Goal: Task Accomplishment & Management: Use online tool/utility

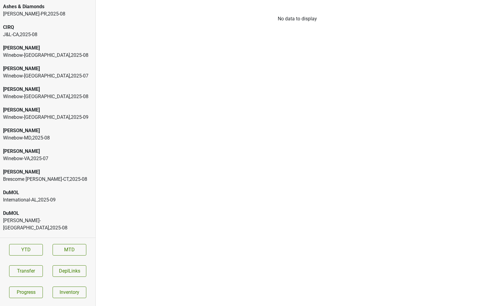
click at [62, 39] on div "CIRQ J&L-CA , 2025 - 08" at bounding box center [47, 31] width 95 height 21
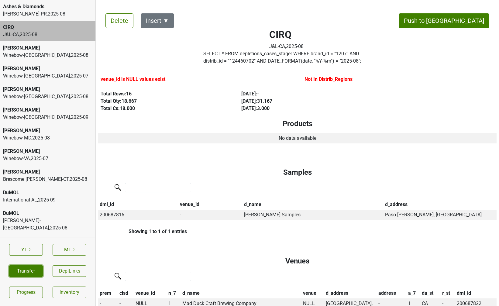
click at [32, 276] on button "Transfer" at bounding box center [26, 271] width 34 height 12
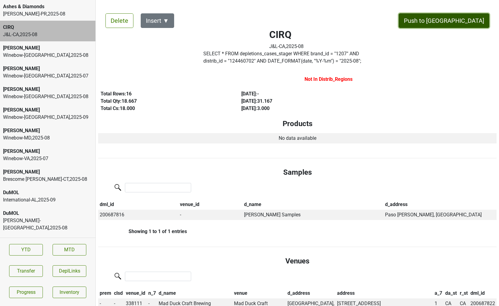
click at [460, 21] on button "Push to [GEOGRAPHIC_DATA]" at bounding box center [444, 20] width 91 height 15
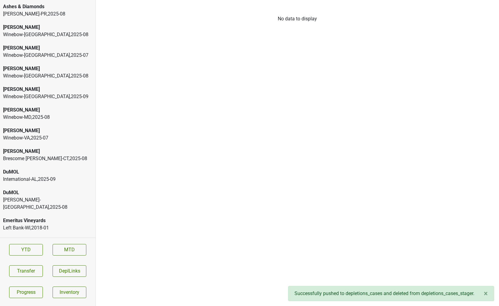
click at [45, 5] on div "Ashes & Diamonds" at bounding box center [47, 6] width 89 height 7
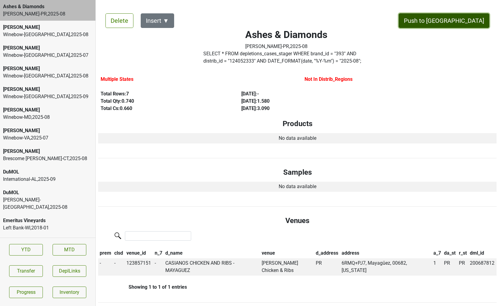
click at [463, 21] on button "Push to [GEOGRAPHIC_DATA]" at bounding box center [444, 20] width 91 height 15
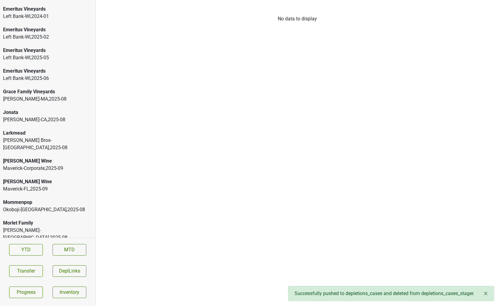
scroll to position [1230, 0]
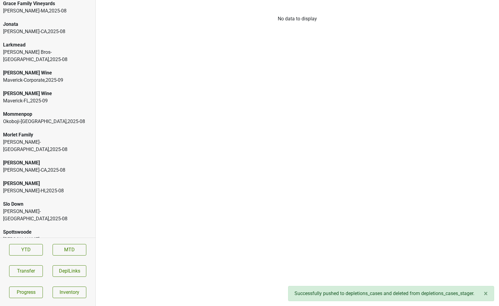
click at [63, 236] on div "[PERSON_NAME]-[GEOGRAPHIC_DATA] , 2025 - 08" at bounding box center [47, 243] width 89 height 15
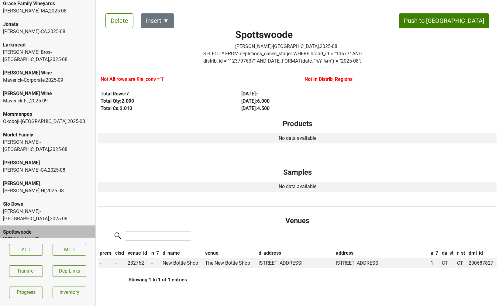
click at [71, 167] on div "[PERSON_NAME]-[GEOGRAPHIC_DATA] , 2025 - 08" at bounding box center [47, 170] width 89 height 7
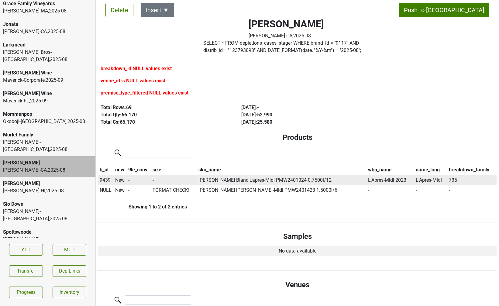
scroll to position [12, 0]
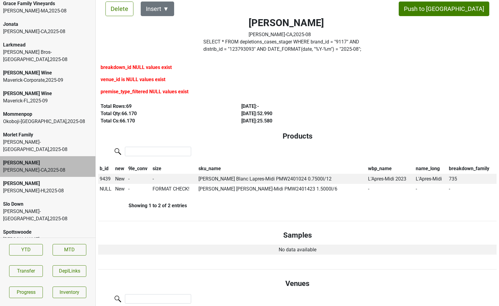
click at [48, 139] on div "[PERSON_NAME]-[GEOGRAPHIC_DATA] , 2025 - 08" at bounding box center [47, 146] width 89 height 15
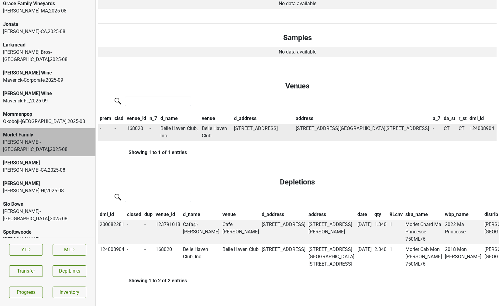
scroll to position [0, 0]
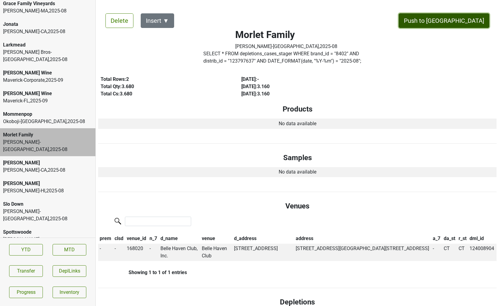
click at [460, 20] on button "Push to [GEOGRAPHIC_DATA]" at bounding box center [444, 20] width 91 height 15
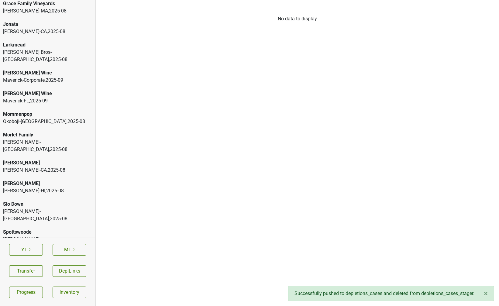
scroll to position [1209, 0]
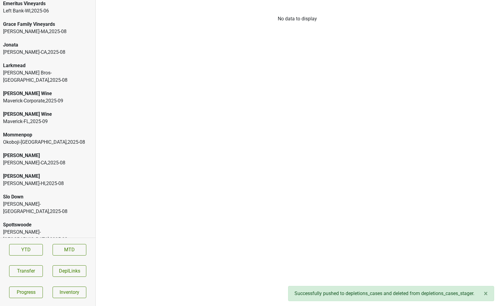
click at [39, 159] on div "[PERSON_NAME]-[GEOGRAPHIC_DATA] , 2025 - 08" at bounding box center [47, 162] width 89 height 7
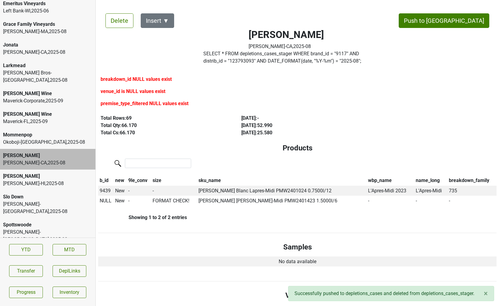
click at [36, 180] on div "[PERSON_NAME]-HI , 2025 - 08" at bounding box center [47, 183] width 89 height 7
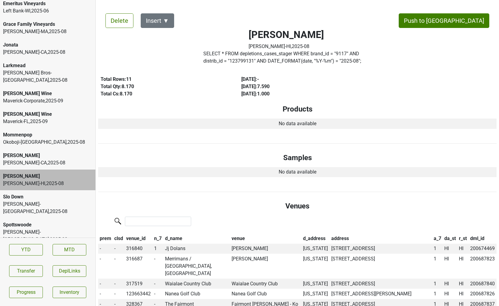
scroll to position [1200, 0]
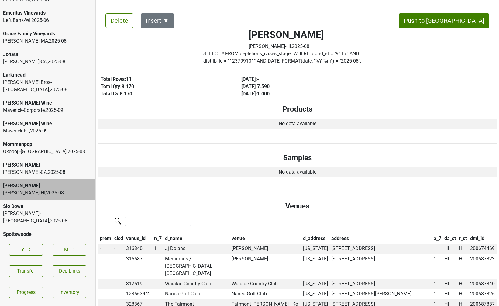
click at [38, 120] on div "[PERSON_NAME] Wine Maverick-[GEOGRAPHIC_DATA] , 2025 - 09" at bounding box center [47, 127] width 95 height 21
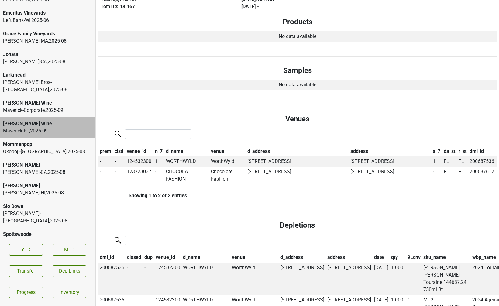
scroll to position [0, 0]
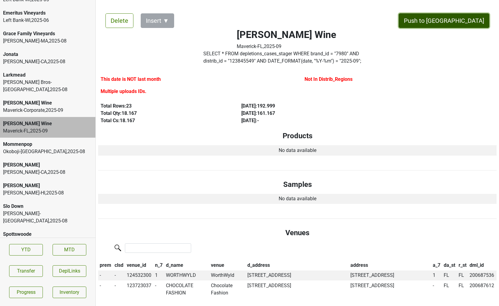
click at [463, 23] on button "Push to [GEOGRAPHIC_DATA]" at bounding box center [444, 20] width 91 height 15
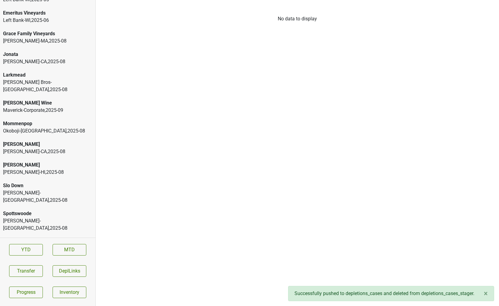
scroll to position [1189, 0]
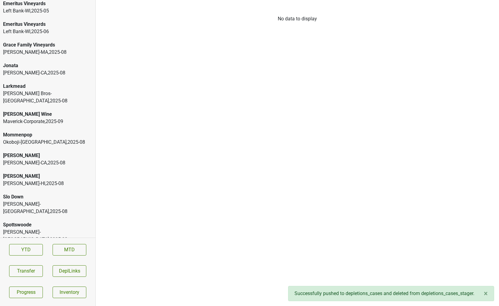
click at [30, 71] on div "[PERSON_NAME]-[GEOGRAPHIC_DATA] , 2025 - 08" at bounding box center [47, 69] width 95 height 21
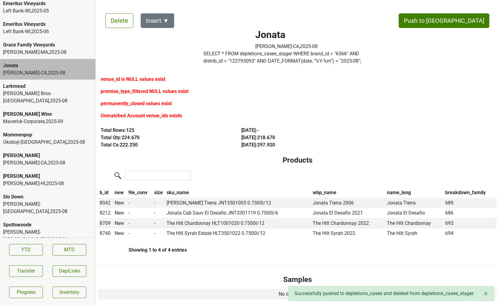
click at [31, 90] on div "[PERSON_NAME] Bros-[GEOGRAPHIC_DATA] , 2025 - 08" at bounding box center [47, 97] width 89 height 15
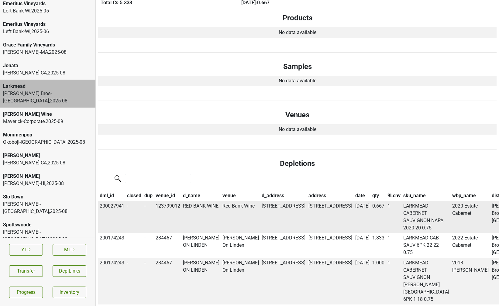
scroll to position [0, 0]
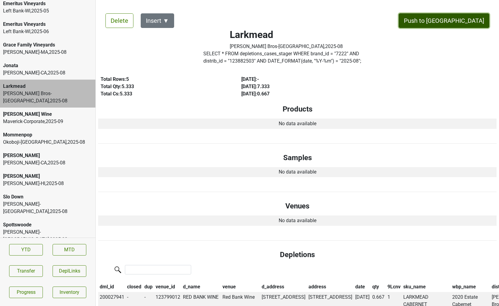
click at [456, 22] on button "Push to [GEOGRAPHIC_DATA]" at bounding box center [444, 20] width 91 height 15
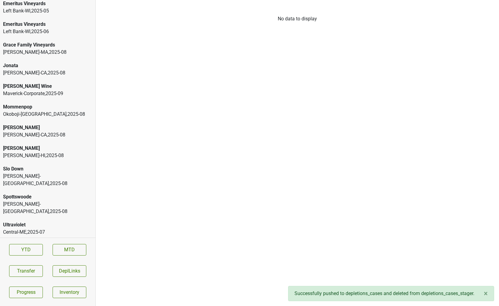
scroll to position [1168, 0]
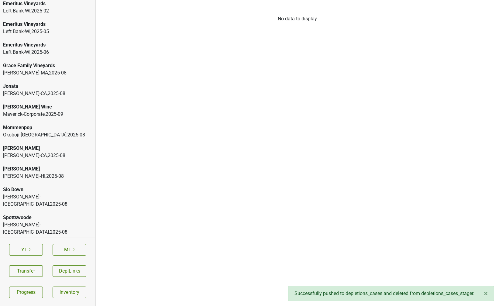
click at [61, 90] on div "[PERSON_NAME]-[GEOGRAPHIC_DATA] , 2025 - 08" at bounding box center [47, 93] width 89 height 7
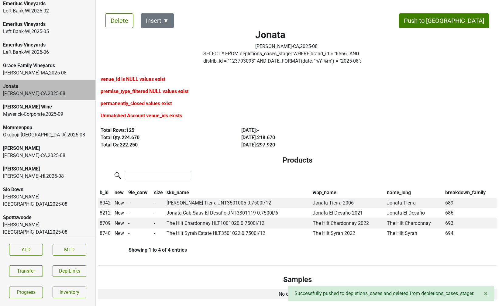
click at [36, 103] on div "[PERSON_NAME] Wine" at bounding box center [47, 106] width 89 height 7
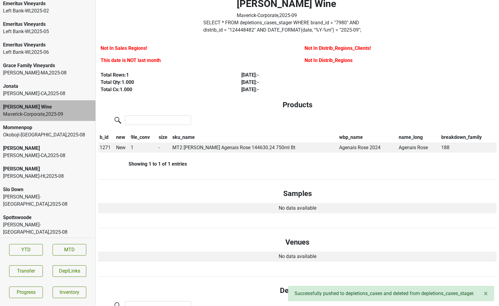
scroll to position [158, 0]
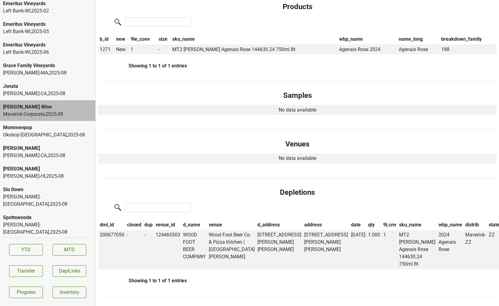
click at [57, 193] on div "[PERSON_NAME]-[GEOGRAPHIC_DATA] , 2025 - 08" at bounding box center [47, 200] width 89 height 15
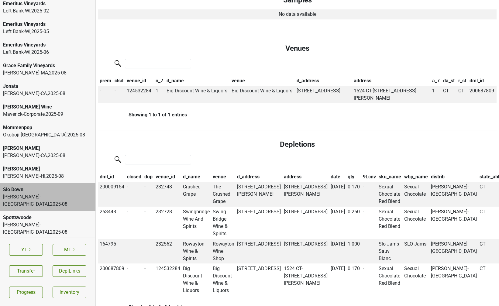
scroll to position [0, 0]
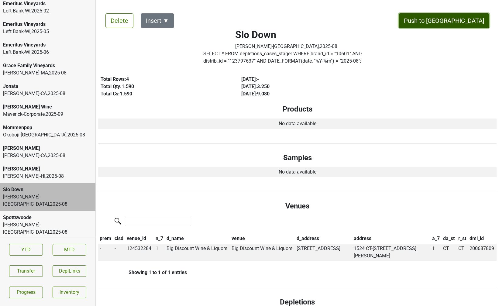
click at [455, 22] on button "Push to [GEOGRAPHIC_DATA]" at bounding box center [444, 20] width 91 height 15
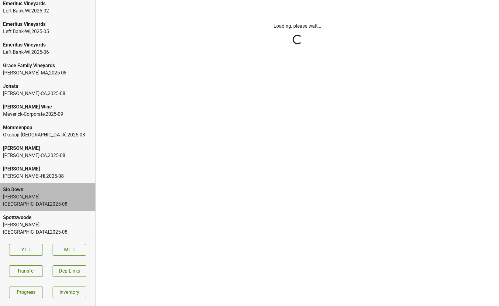
scroll to position [1147, 0]
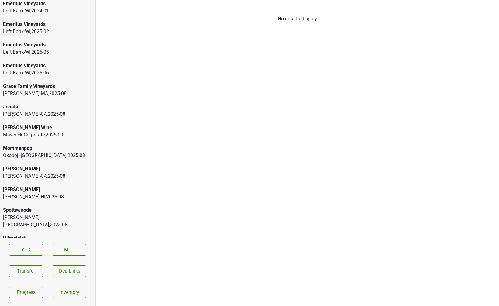
click at [46, 186] on div "[PERSON_NAME]" at bounding box center [47, 189] width 89 height 7
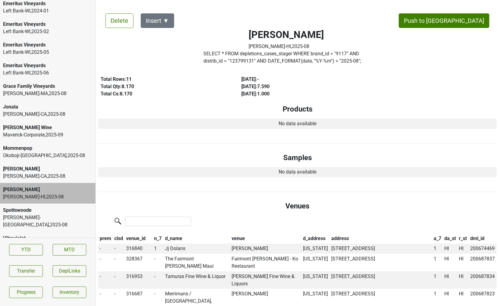
click at [43, 207] on div "Spottswoode" at bounding box center [47, 210] width 89 height 7
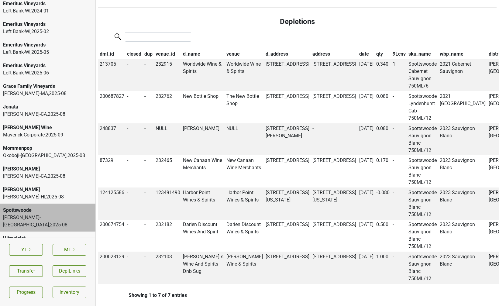
scroll to position [289, 0]
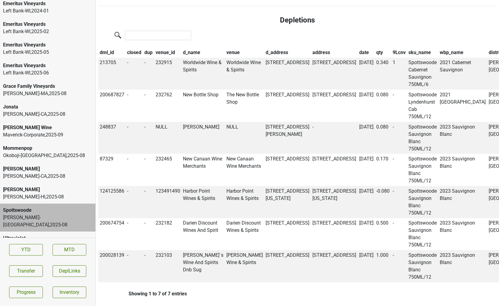
click at [375, 51] on th "qty" at bounding box center [383, 52] width 16 height 10
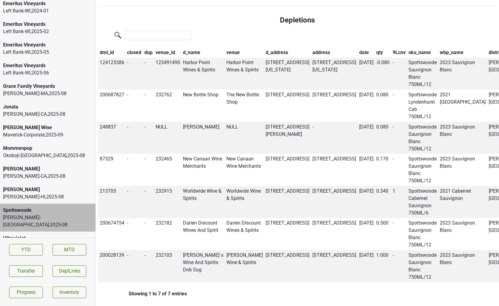
click at [375, 51] on th "qty" at bounding box center [383, 52] width 16 height 10
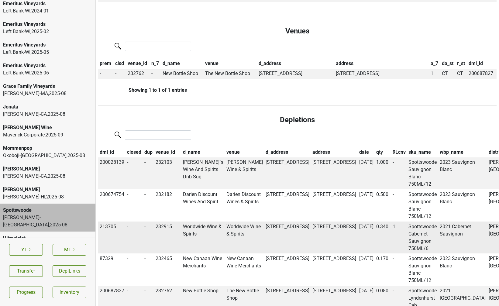
scroll to position [0, 0]
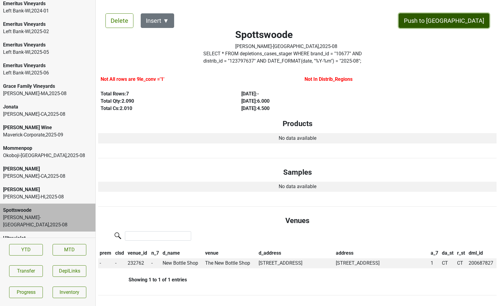
click at [467, 21] on button "Push to [GEOGRAPHIC_DATA]" at bounding box center [444, 20] width 91 height 15
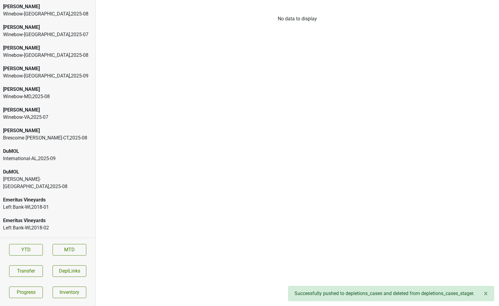
click at [38, 176] on div "[PERSON_NAME]-[GEOGRAPHIC_DATA] , 2025 - 08" at bounding box center [47, 183] width 89 height 15
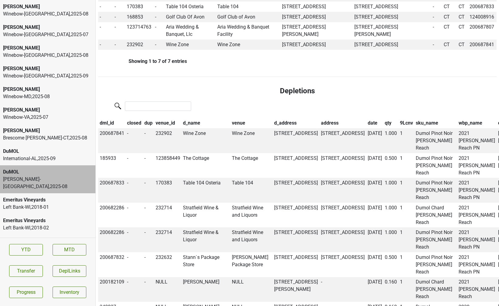
scroll to position [311, 0]
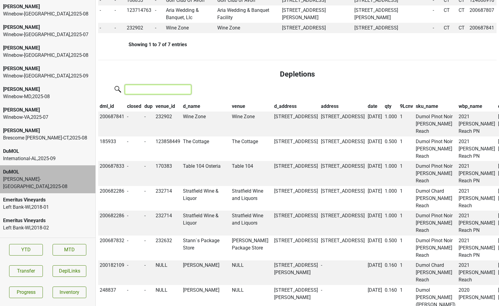
click at [148, 94] on input "search" at bounding box center [158, 89] width 66 height 9
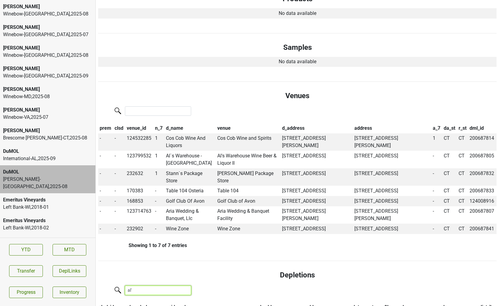
scroll to position [0, 0]
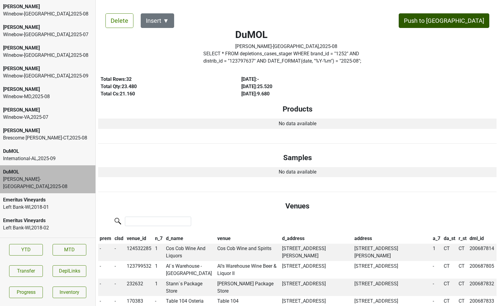
type input "al'"
click at [464, 20] on button "Push to [GEOGRAPHIC_DATA]" at bounding box center [444, 20] width 91 height 15
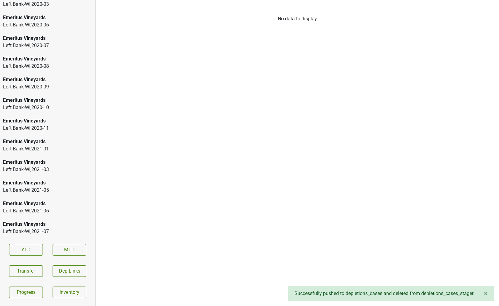
scroll to position [1106, 0]
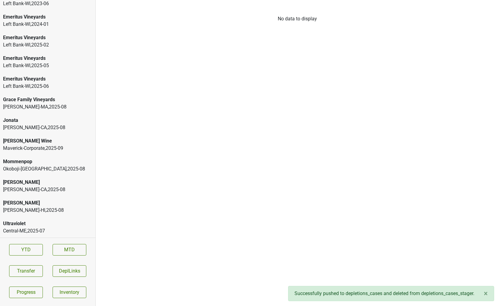
click at [44, 188] on div "[PERSON_NAME]-[GEOGRAPHIC_DATA] , 2025 - 08" at bounding box center [47, 189] width 89 height 7
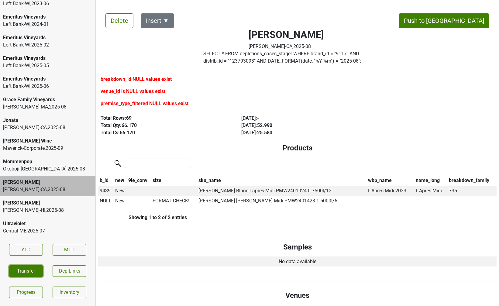
click at [34, 268] on button "Transfer" at bounding box center [26, 271] width 34 height 12
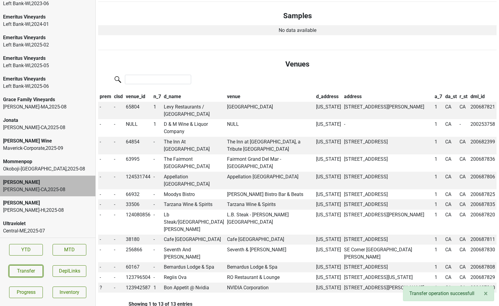
scroll to position [232, 0]
click at [29, 270] on button "Transfer" at bounding box center [26, 271] width 34 height 12
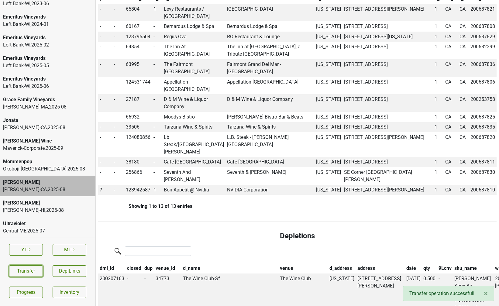
scroll to position [332, 0]
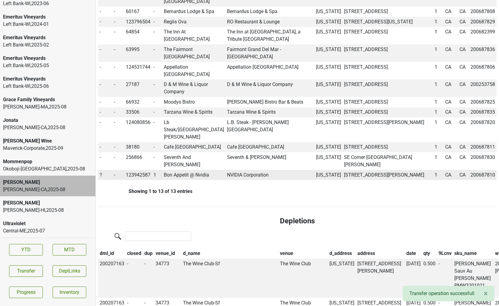
click at [101, 176] on span "?" at bounding box center [101, 175] width 2 height 6
click at [111, 188] on div "On" at bounding box center [123, 187] width 48 height 16
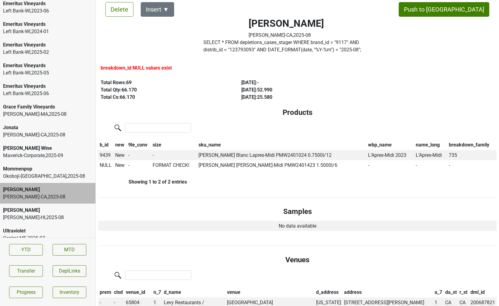
scroll to position [1106, 0]
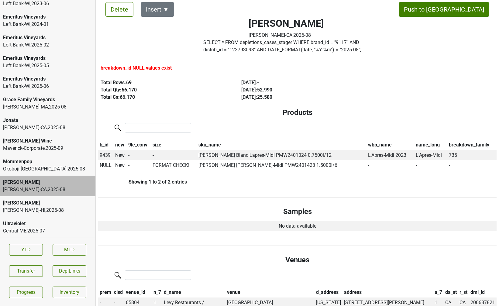
click at [43, 128] on div "[PERSON_NAME]-[GEOGRAPHIC_DATA] , 2025 - 08" at bounding box center [47, 127] width 89 height 7
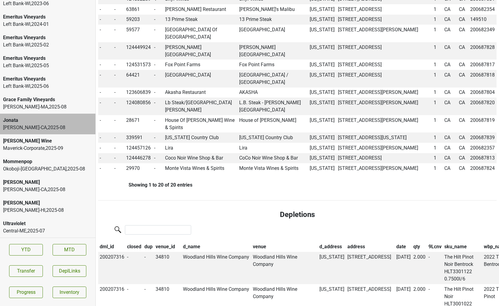
scroll to position [436, 0]
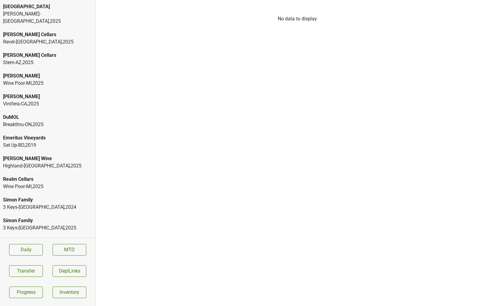
click at [74, 155] on div "[PERSON_NAME] Wine" at bounding box center [47, 158] width 89 height 7
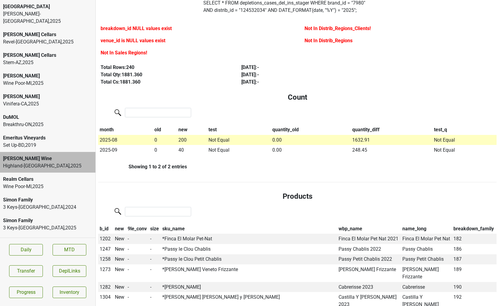
scroll to position [51, 0]
drag, startPoint x: 350, startPoint y: 140, endPoint x: 381, endPoint y: 138, distance: 31.3
click at [381, 138] on tr "2025-08 0 200 Not Equal 0.00 1632.91 Not Equal" at bounding box center [297, 140] width 399 height 10
copy tr "1632.91"
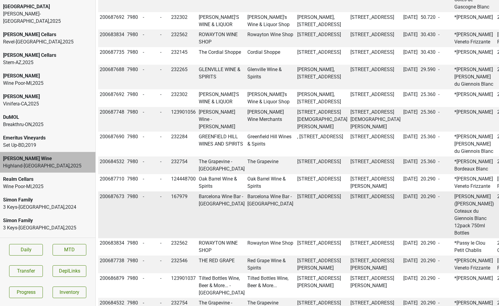
scroll to position [2554, 0]
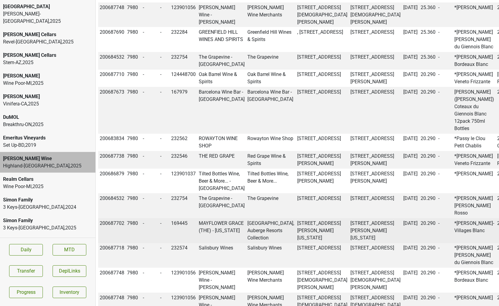
scroll to position [2680, 0]
